Goal: Transaction & Acquisition: Purchase product/service

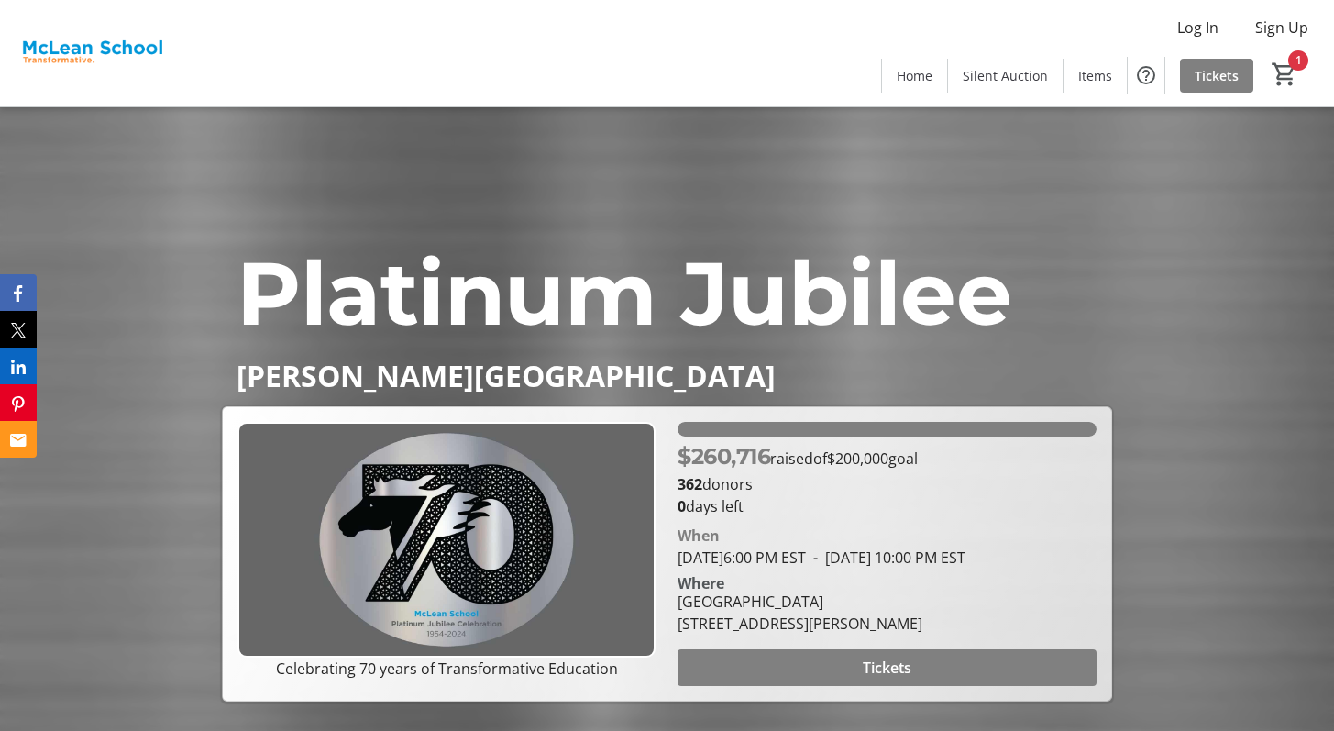
scroll to position [8918, 0]
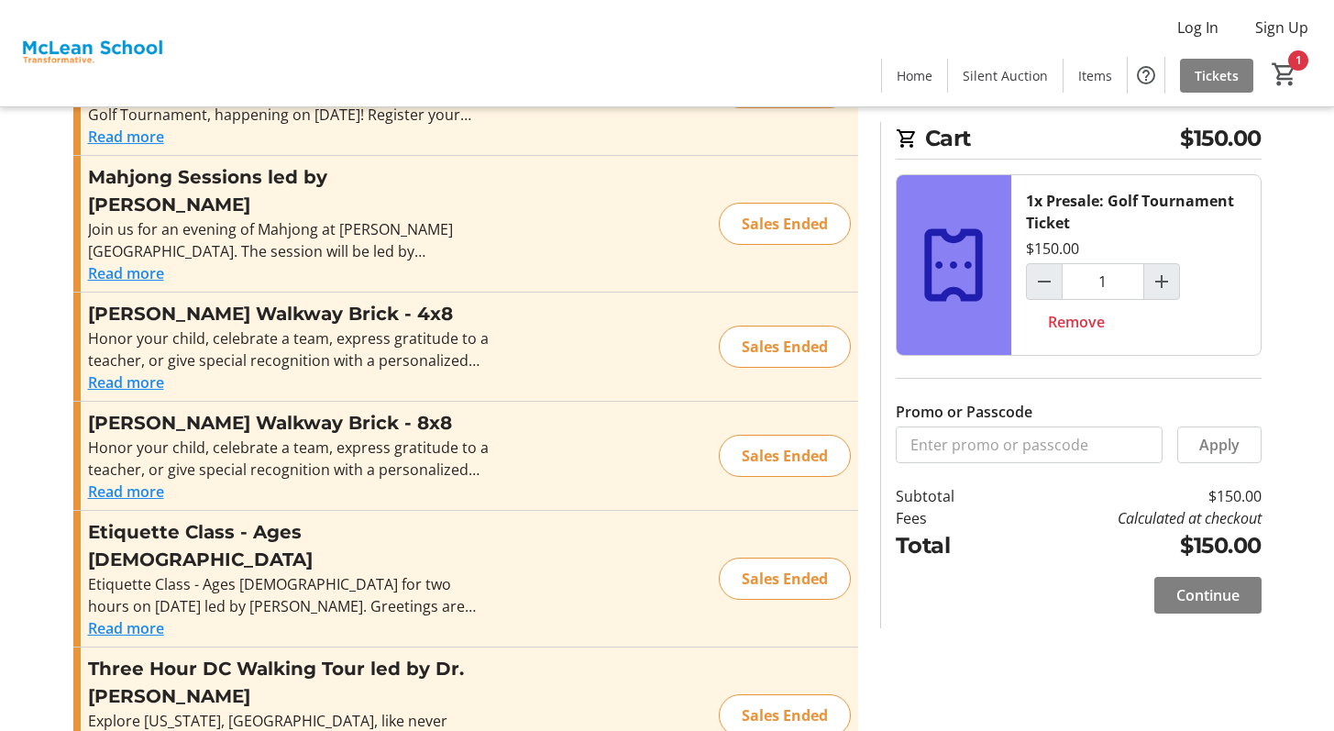
scroll to position [1680, 0]
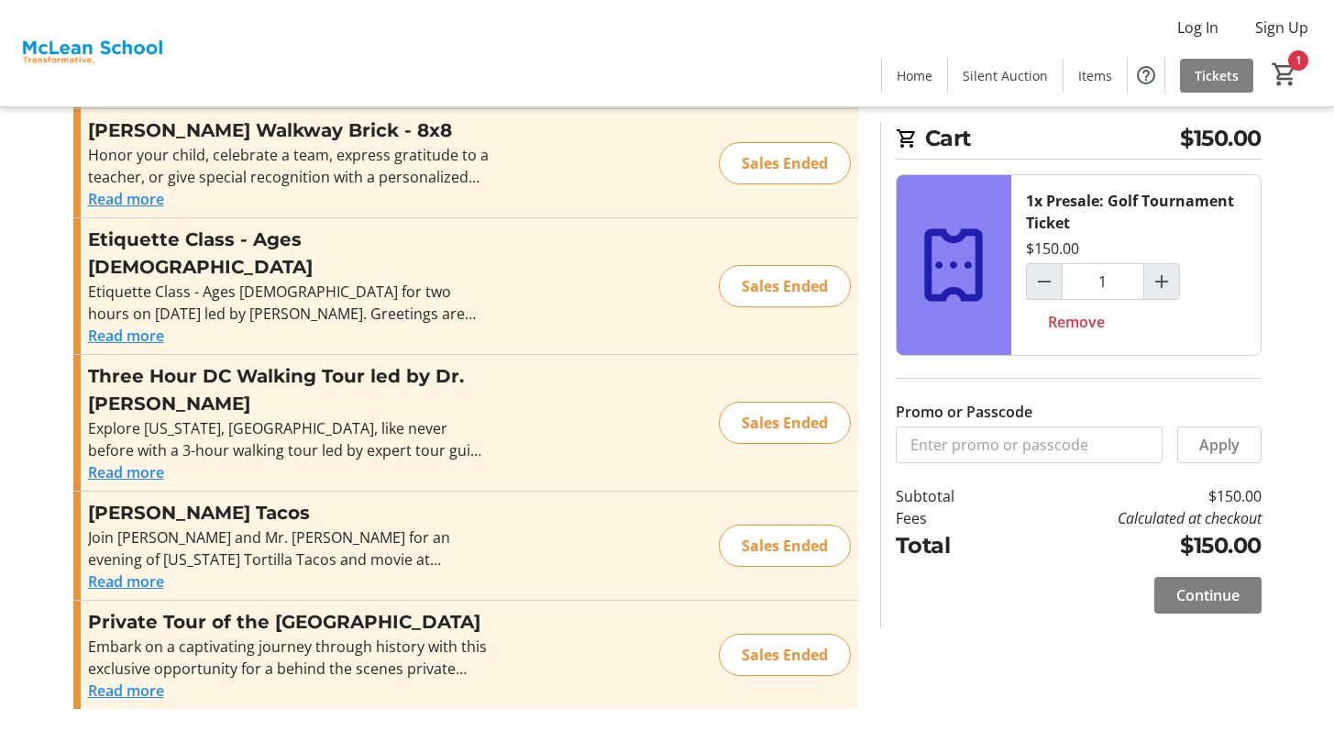
click at [781, 641] on div "Sales Ended" at bounding box center [785, 654] width 132 height 42
click at [1274, 85] on mat-icon "1" at bounding box center [1285, 75] width 28 height 28
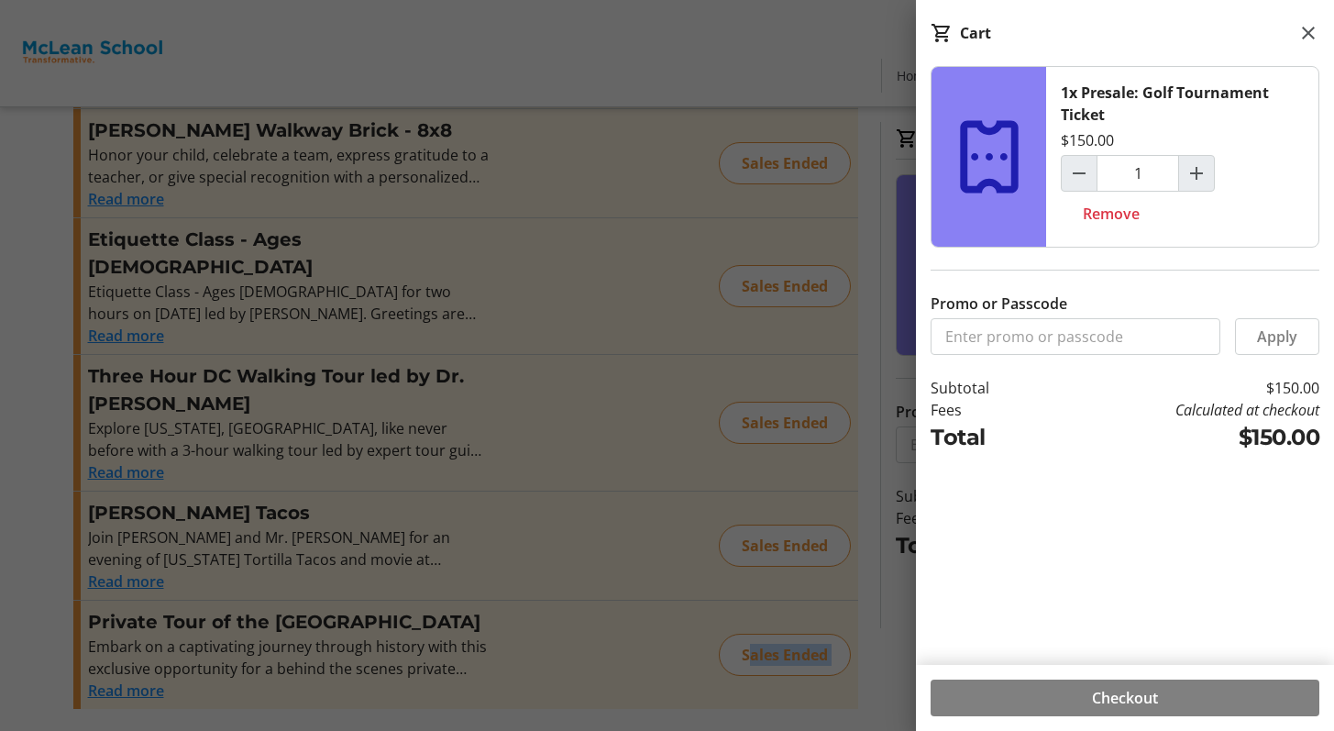
click at [1185, 699] on span at bounding box center [1124, 698] width 389 height 44
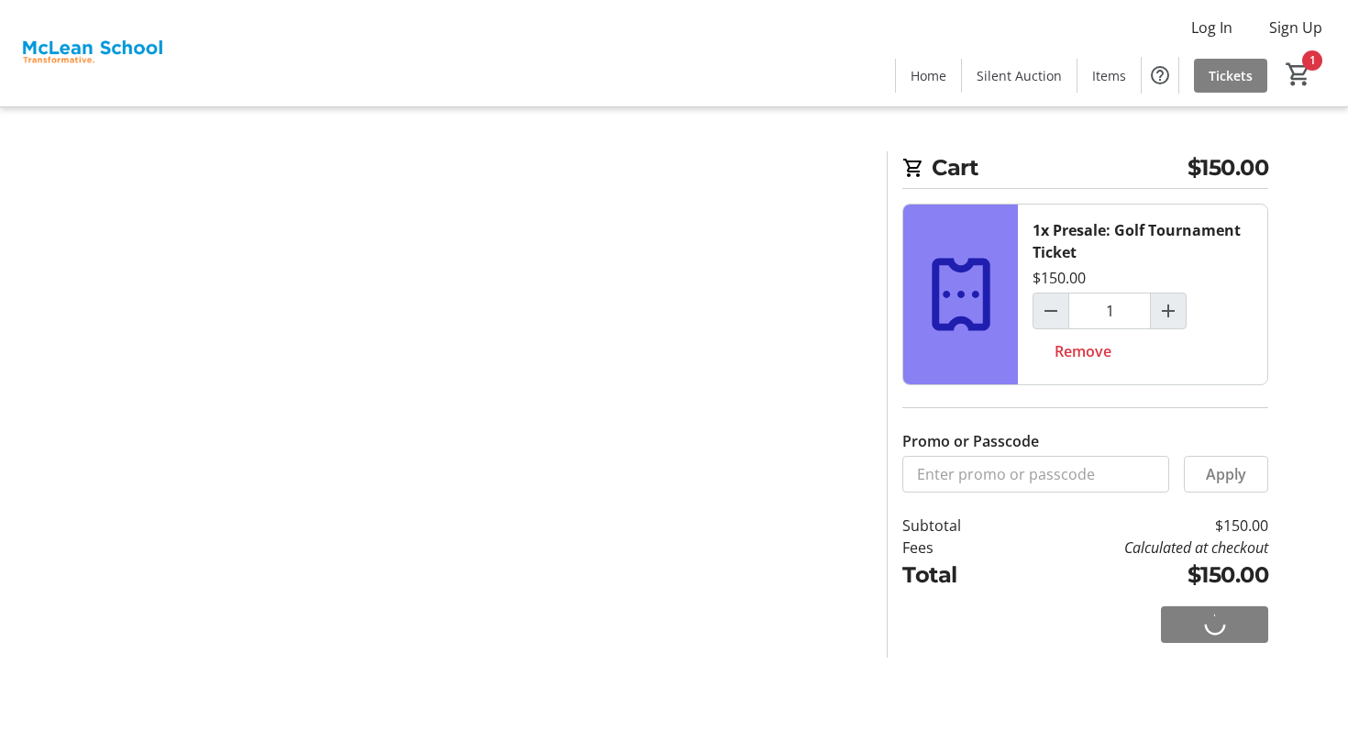
select select
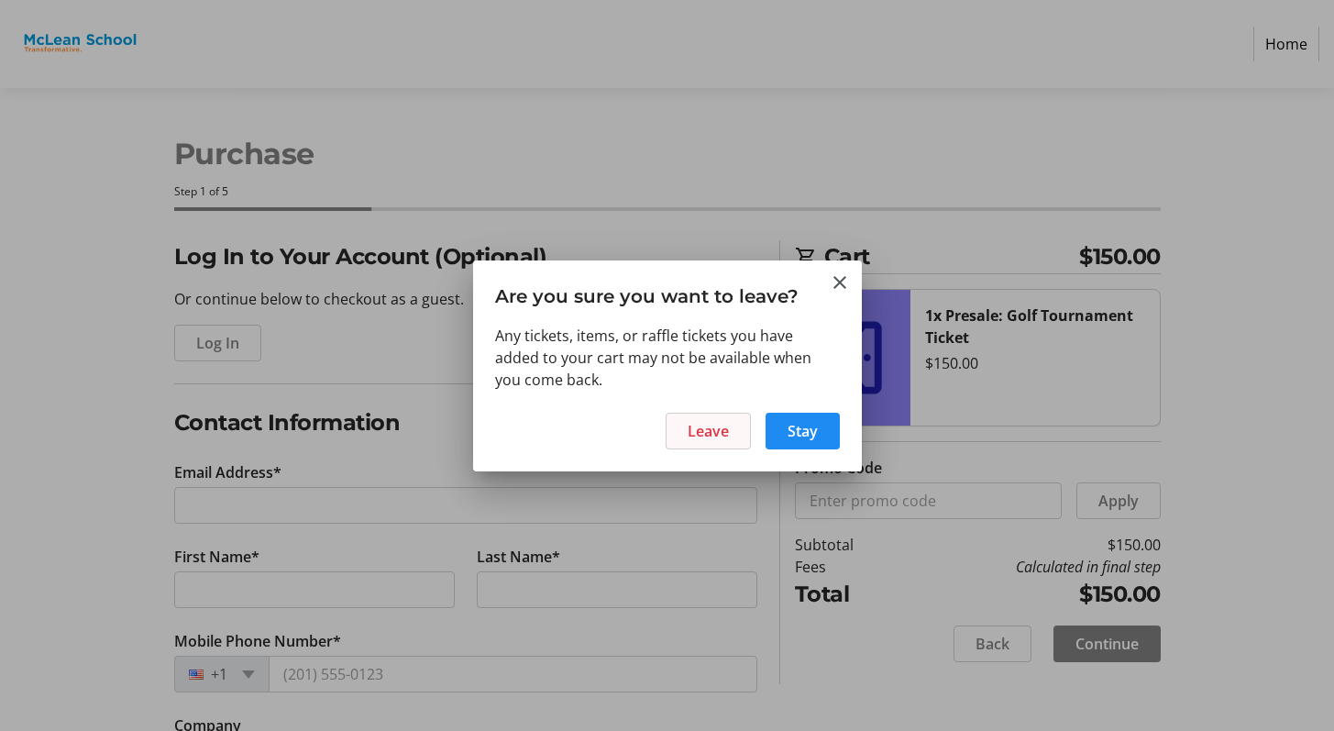
click at [717, 427] on span "Leave" at bounding box center [708, 431] width 41 height 22
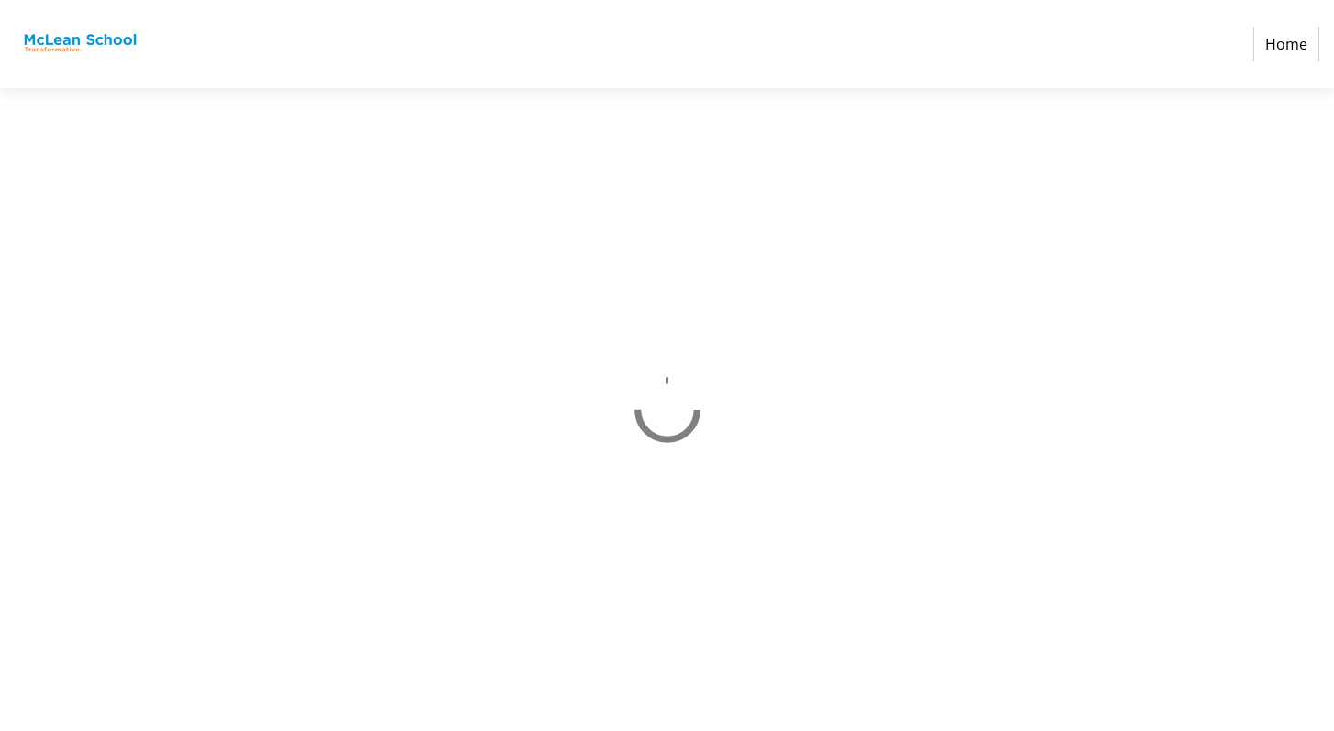
select select
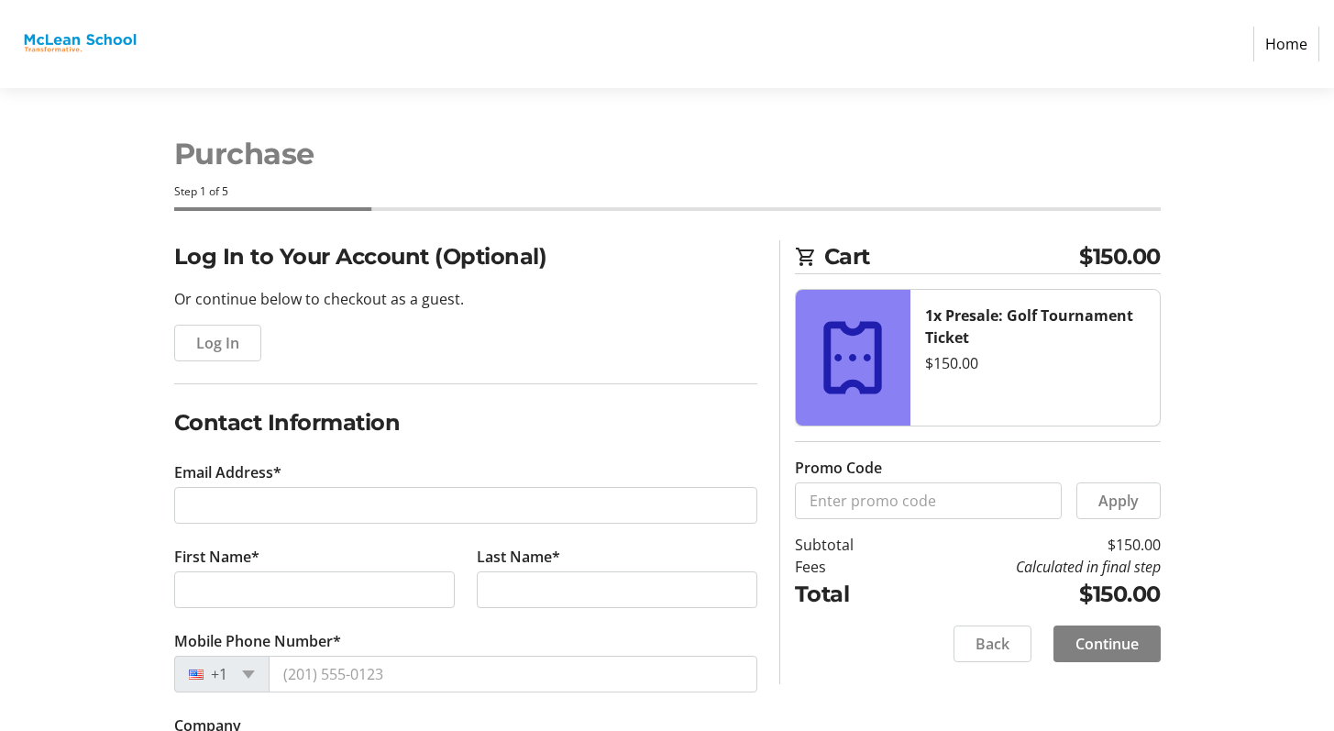
click at [1282, 54] on link "Home" at bounding box center [1286, 44] width 66 height 35
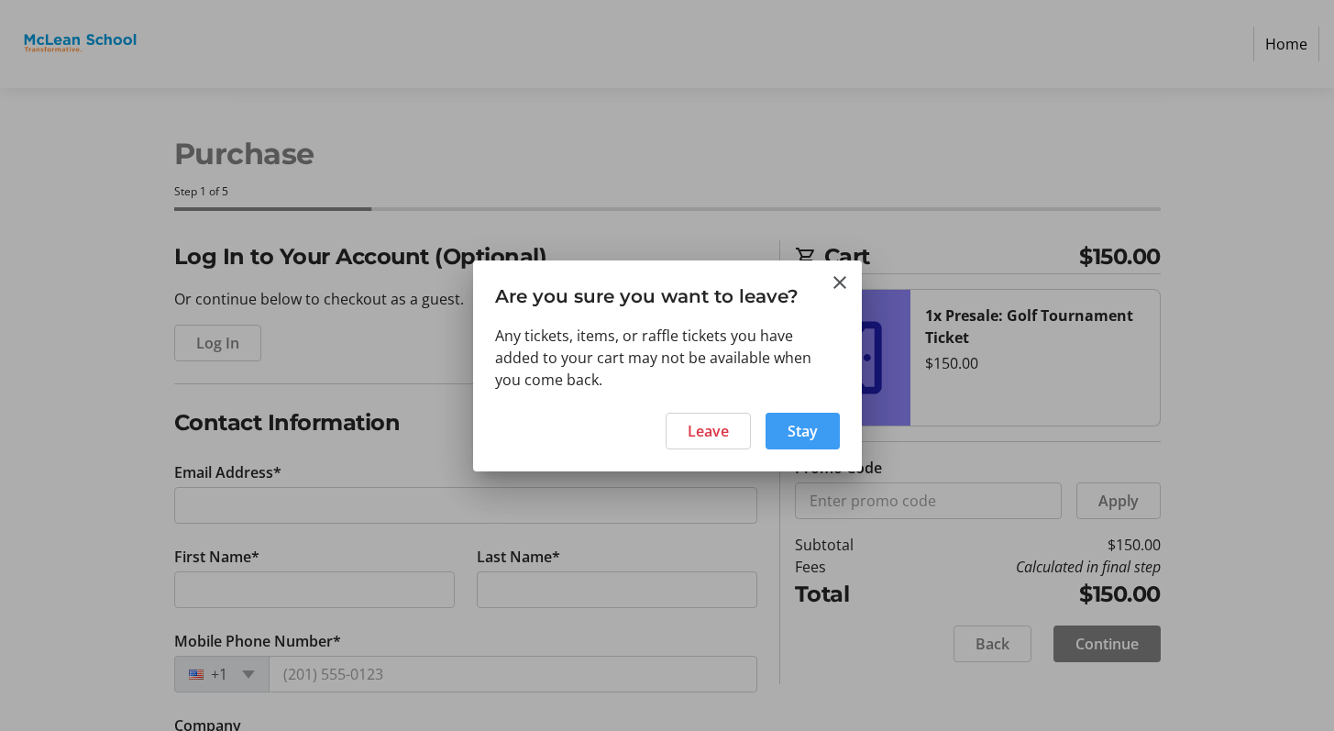
click at [777, 445] on span at bounding box center [802, 431] width 74 height 44
